Goal: Contribute content

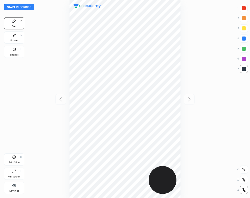
scroll to position [198, 169]
click at [25, 5] on button "Start recording" at bounding box center [19, 7] width 30 height 6
click at [17, 36] on div "Eraser E" at bounding box center [14, 37] width 20 height 12
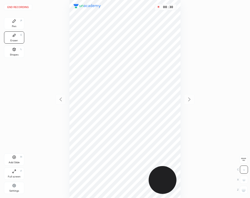
click at [19, 22] on div "Pen P" at bounding box center [14, 23] width 20 height 12
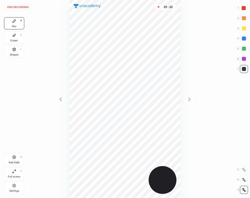
click at [14, 50] on icon at bounding box center [14, 49] width 3 height 3
click at [12, 23] on div "Pen P" at bounding box center [14, 23] width 20 height 12
click at [183, 160] on div "01 : 49" at bounding box center [125, 99] width 169 height 198
click at [18, 161] on div "Add Slide" at bounding box center [14, 162] width 11 height 3
click at [182, 20] on div "02 : 14" at bounding box center [125, 99] width 169 height 198
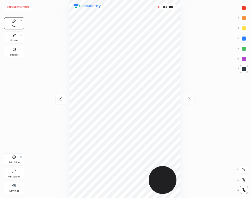
click at [8, 37] on div "Eraser E" at bounding box center [14, 37] width 20 height 12
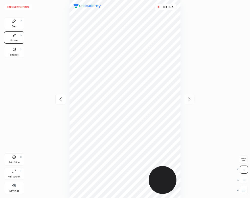
click at [11, 24] on div "Pen P" at bounding box center [14, 23] width 20 height 12
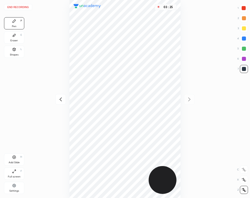
click at [16, 157] on div "Add Slide H" at bounding box center [14, 159] width 20 height 12
click at [14, 37] on icon at bounding box center [14, 35] width 4 height 4
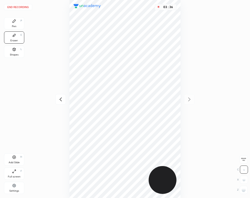
click at [17, 24] on div "Pen P" at bounding box center [14, 23] width 20 height 12
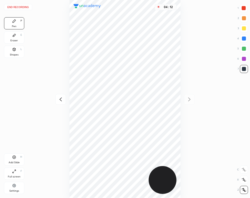
click at [25, 5] on button "End recording" at bounding box center [18, 7] width 28 height 6
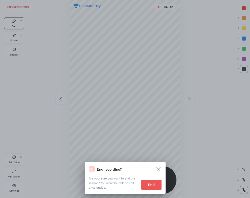
click at [149, 184] on button "End" at bounding box center [152, 185] width 20 height 10
